Goal: Task Accomplishment & Management: Complete application form

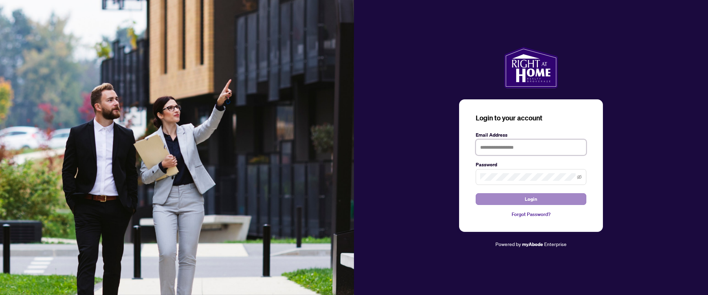
type input "**********"
click at [542, 204] on button "Login" at bounding box center [531, 200] width 111 height 12
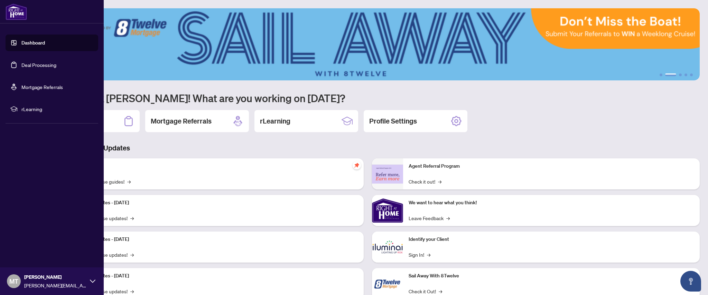
click at [30, 62] on link "Deal Processing" at bounding box center [38, 65] width 35 height 6
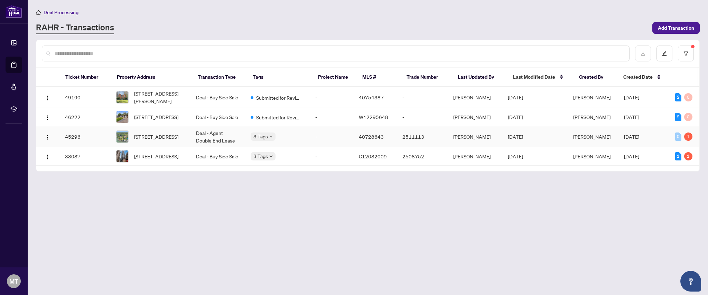
click at [579, 140] on span "[PERSON_NAME]" at bounding box center [591, 137] width 37 height 6
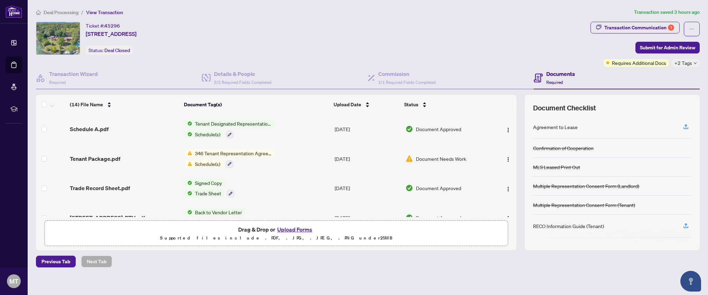
click at [291, 230] on button "Upload Forms" at bounding box center [294, 229] width 39 height 9
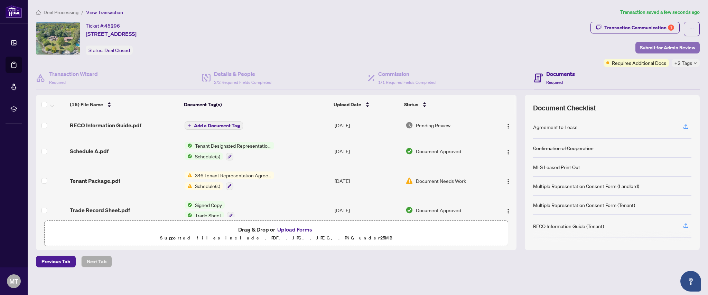
click at [656, 47] on span "Submit for Admin Review" at bounding box center [667, 47] width 55 height 11
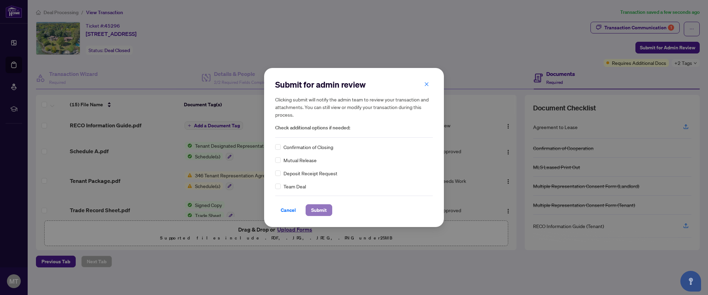
click at [320, 210] on span "Submit" at bounding box center [319, 210] width 16 height 11
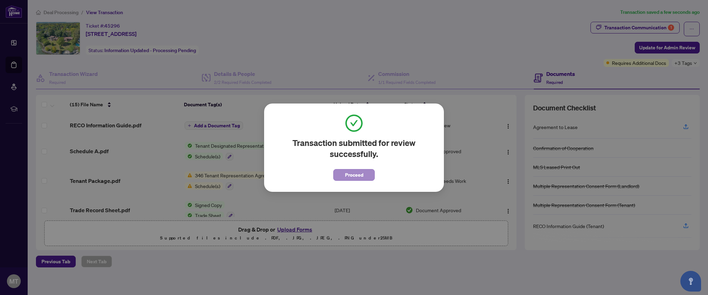
click at [351, 168] on span "Proceed" at bounding box center [353, 173] width 41 height 16
click at [347, 177] on span "Proceed" at bounding box center [354, 175] width 18 height 11
